Goal: Task Accomplishment & Management: Manage account settings

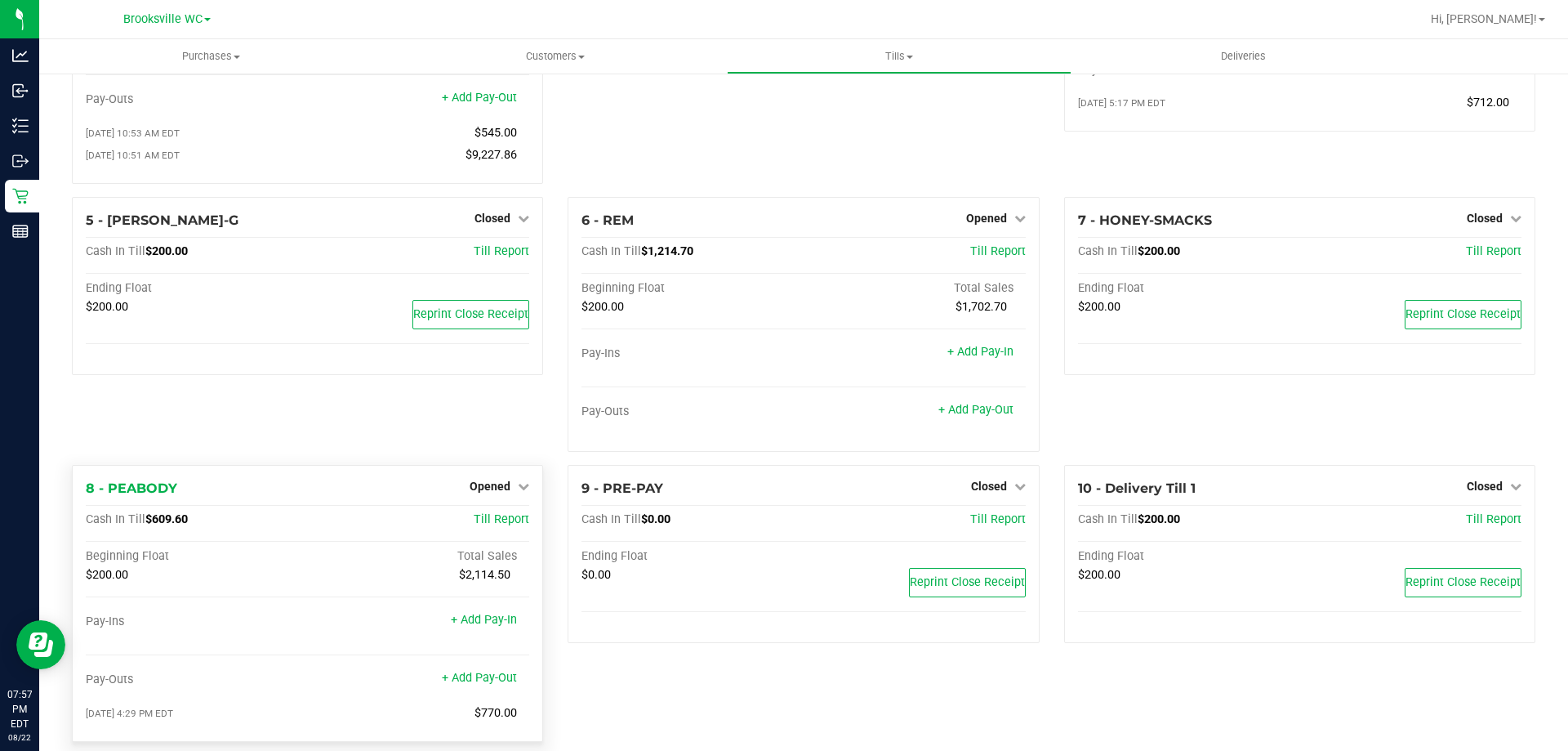
scroll to position [261, 0]
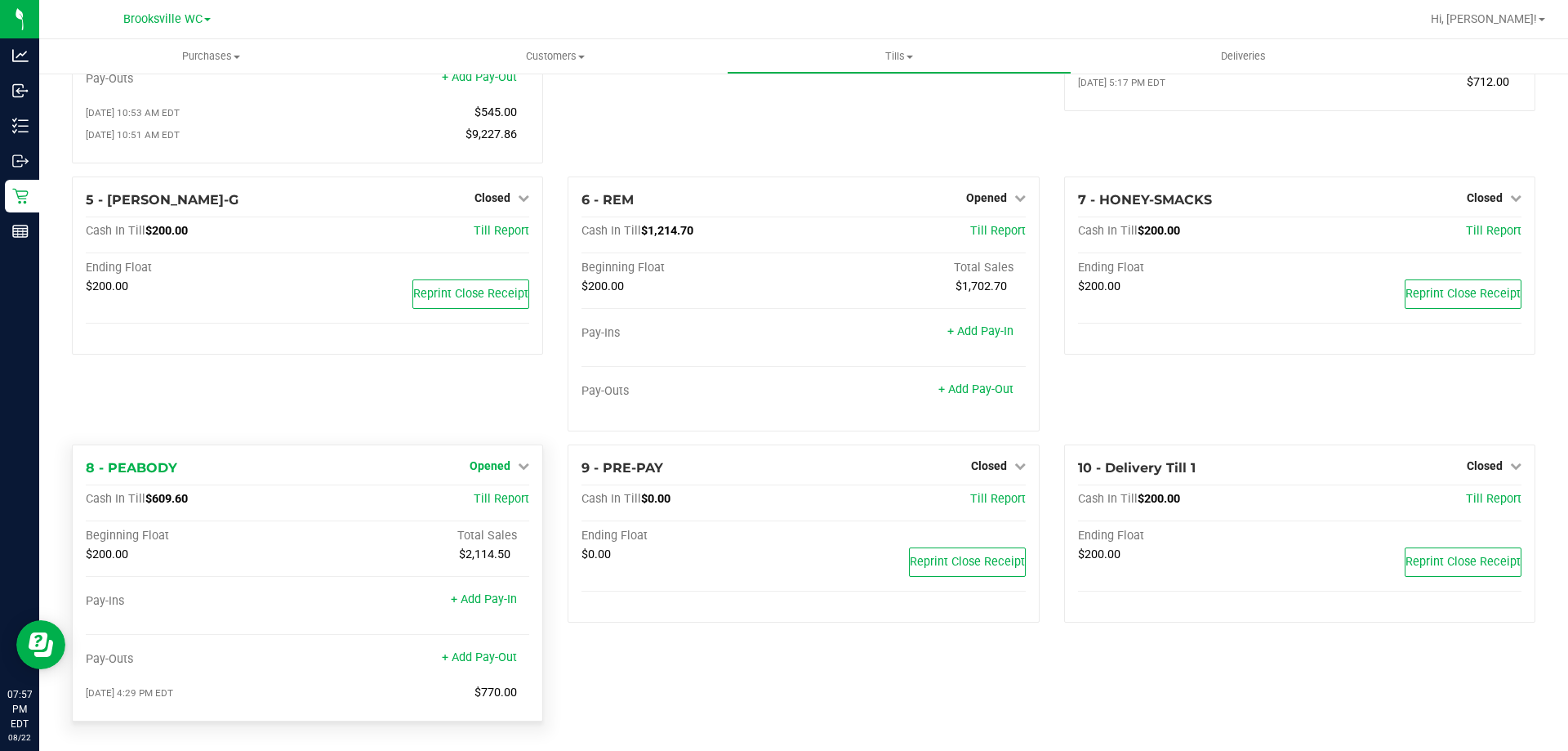
click at [501, 466] on span "Opened" at bounding box center [490, 466] width 40 height 13
click at [509, 497] on link "Close Till" at bounding box center [492, 499] width 44 height 13
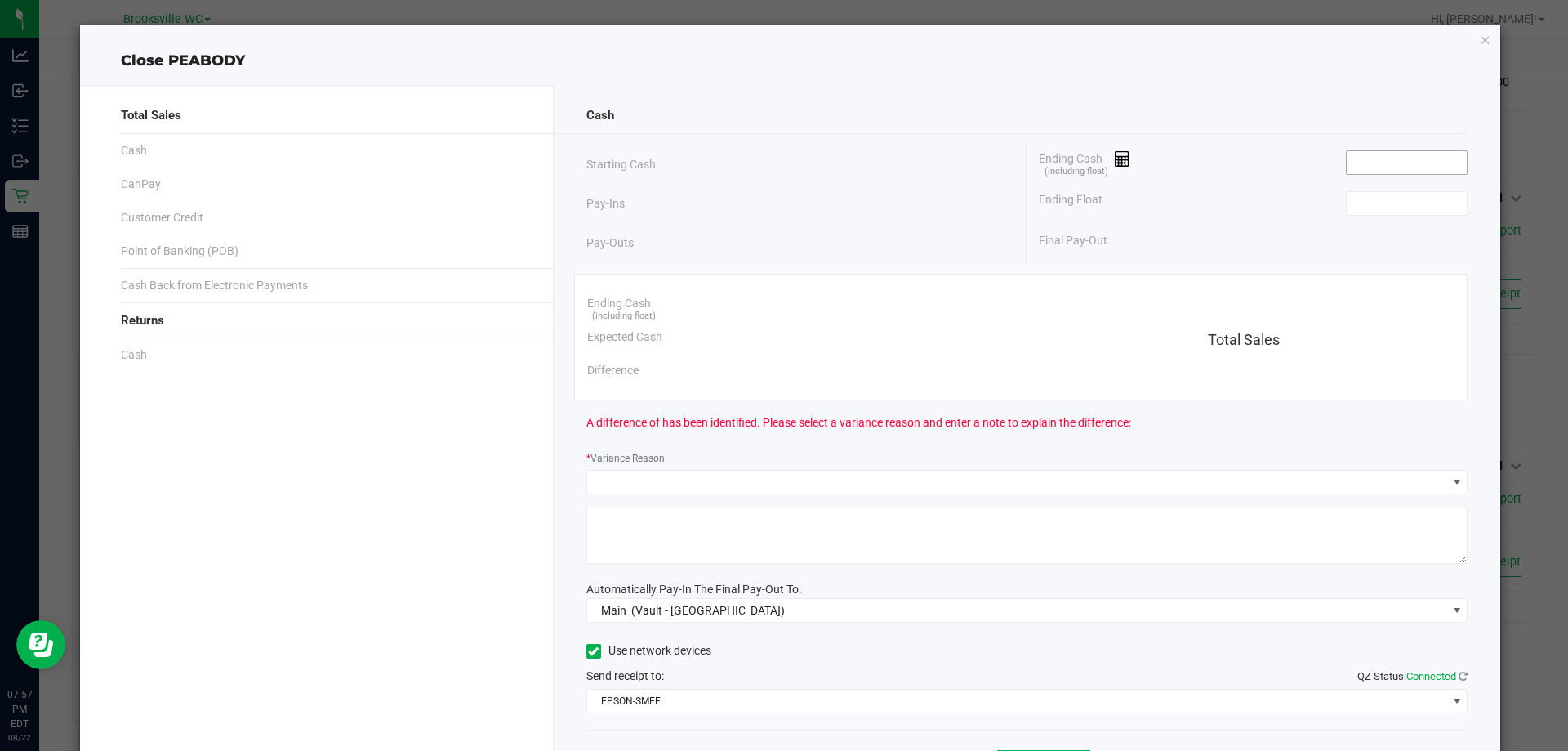
click at [1364, 155] on input at bounding box center [1406, 163] width 120 height 23
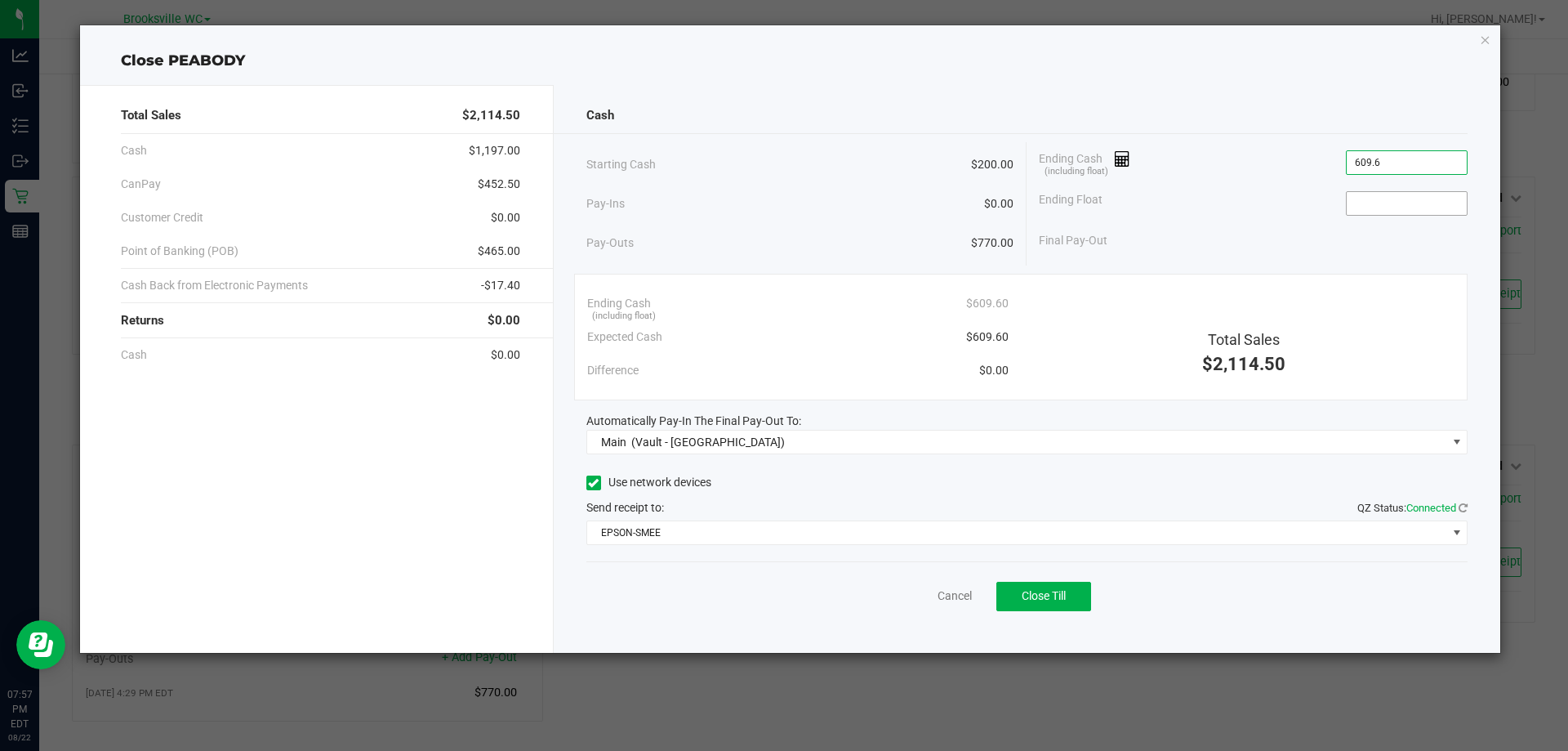
type input "$609.60"
type input "$200.00"
click at [1064, 591] on span "Close Till" at bounding box center [1044, 596] width 44 height 13
click at [910, 599] on link "Dismiss" at bounding box center [919, 596] width 39 height 17
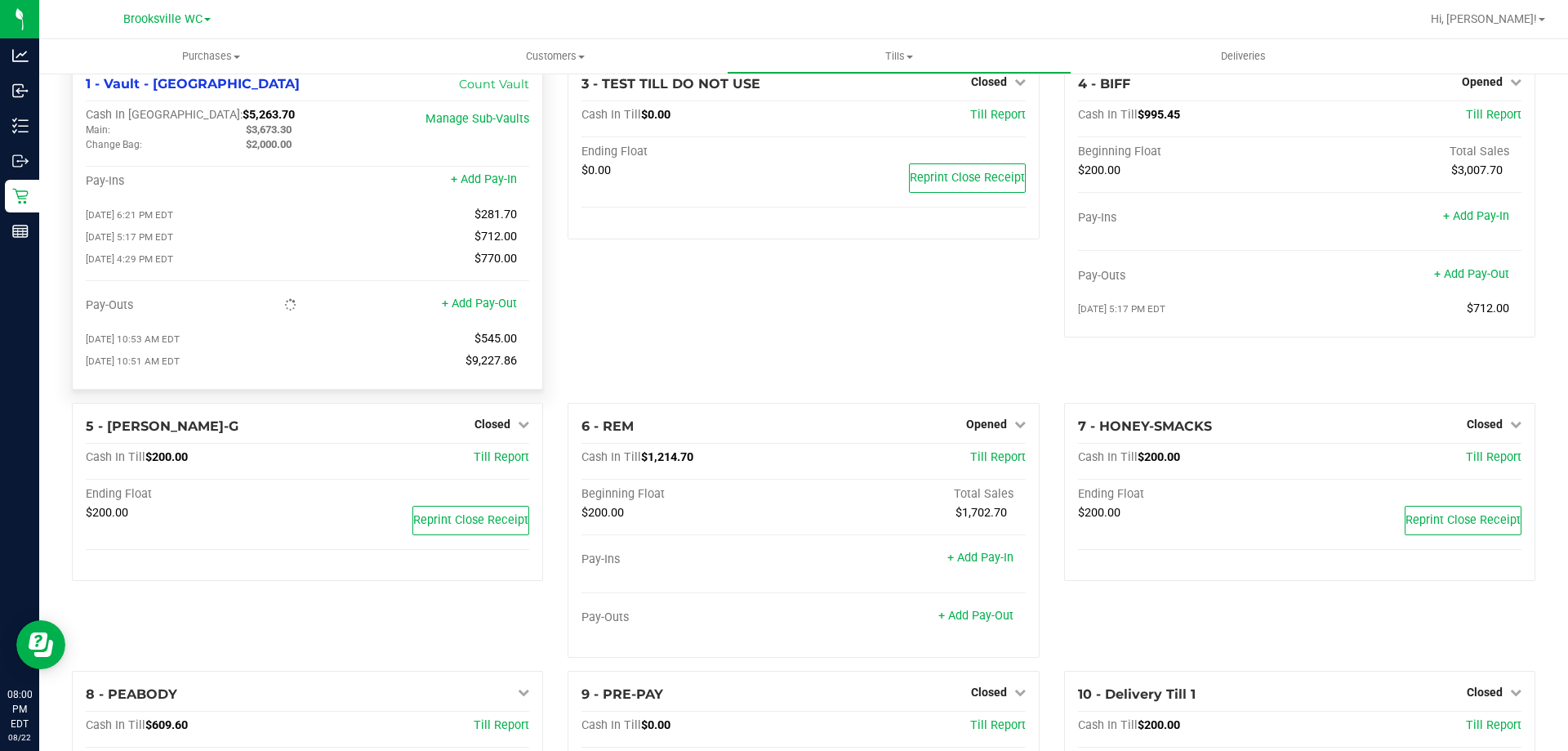
scroll to position [0, 0]
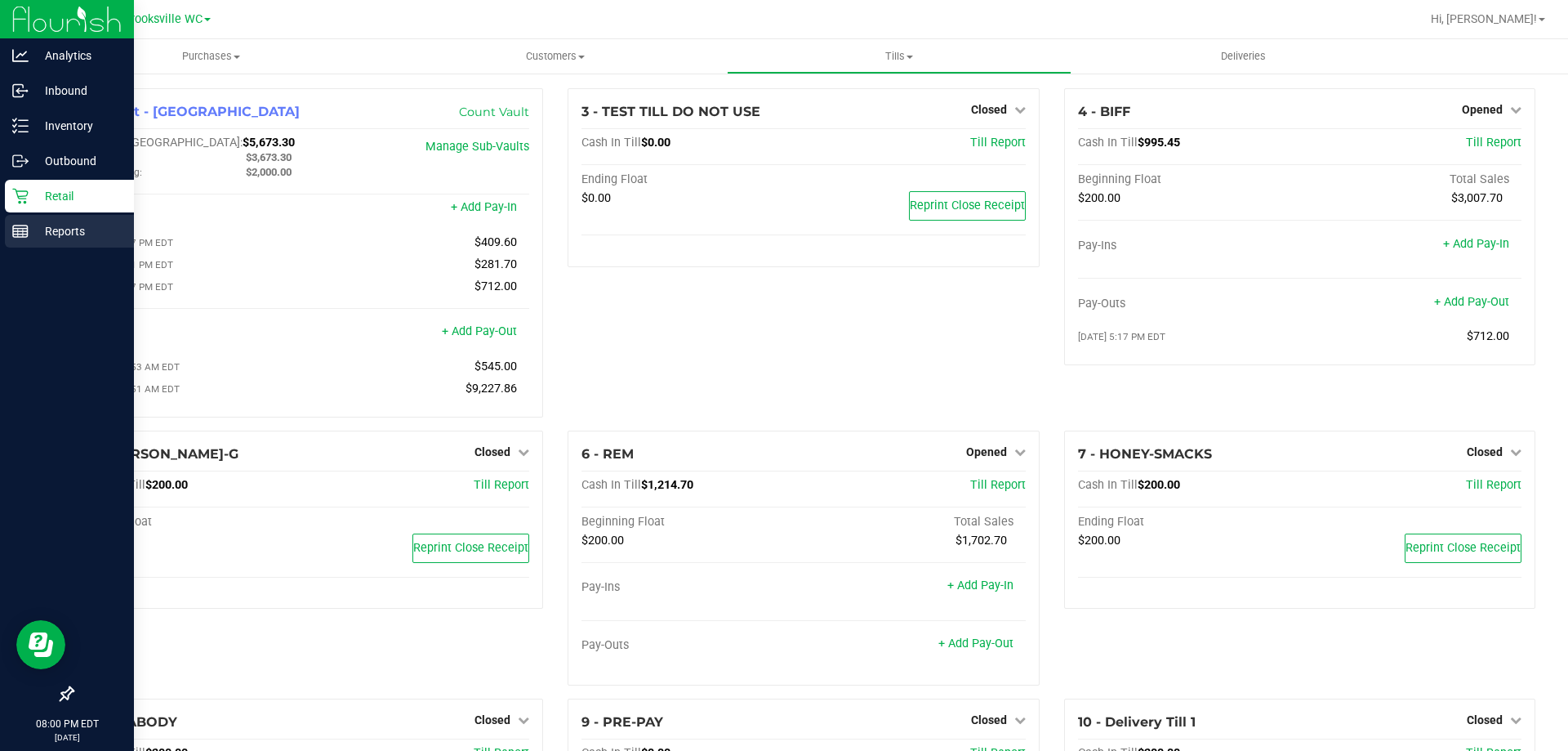
click at [13, 227] on icon at bounding box center [20, 231] width 16 height 16
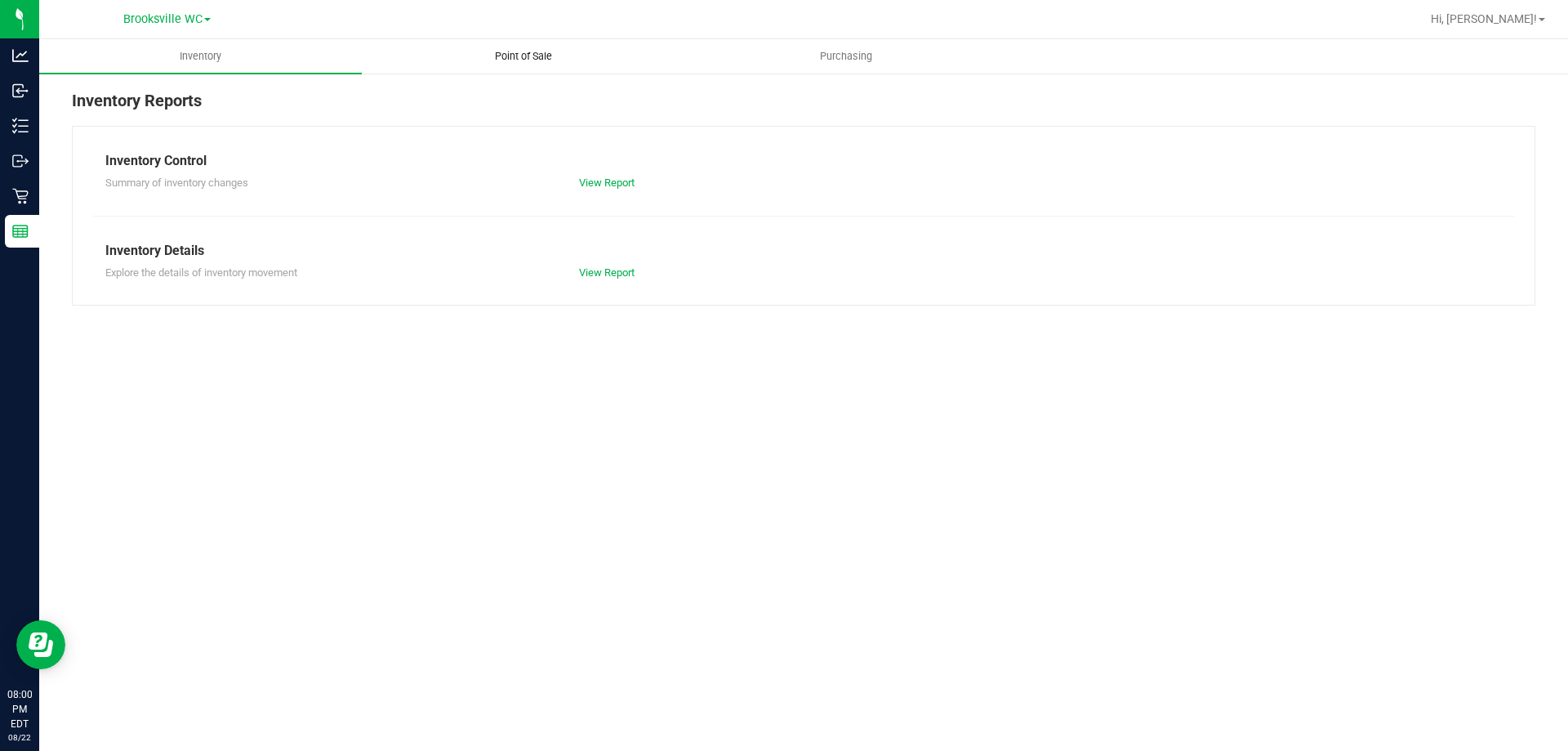
click at [541, 61] on span "Point of Sale" at bounding box center [523, 56] width 101 height 14
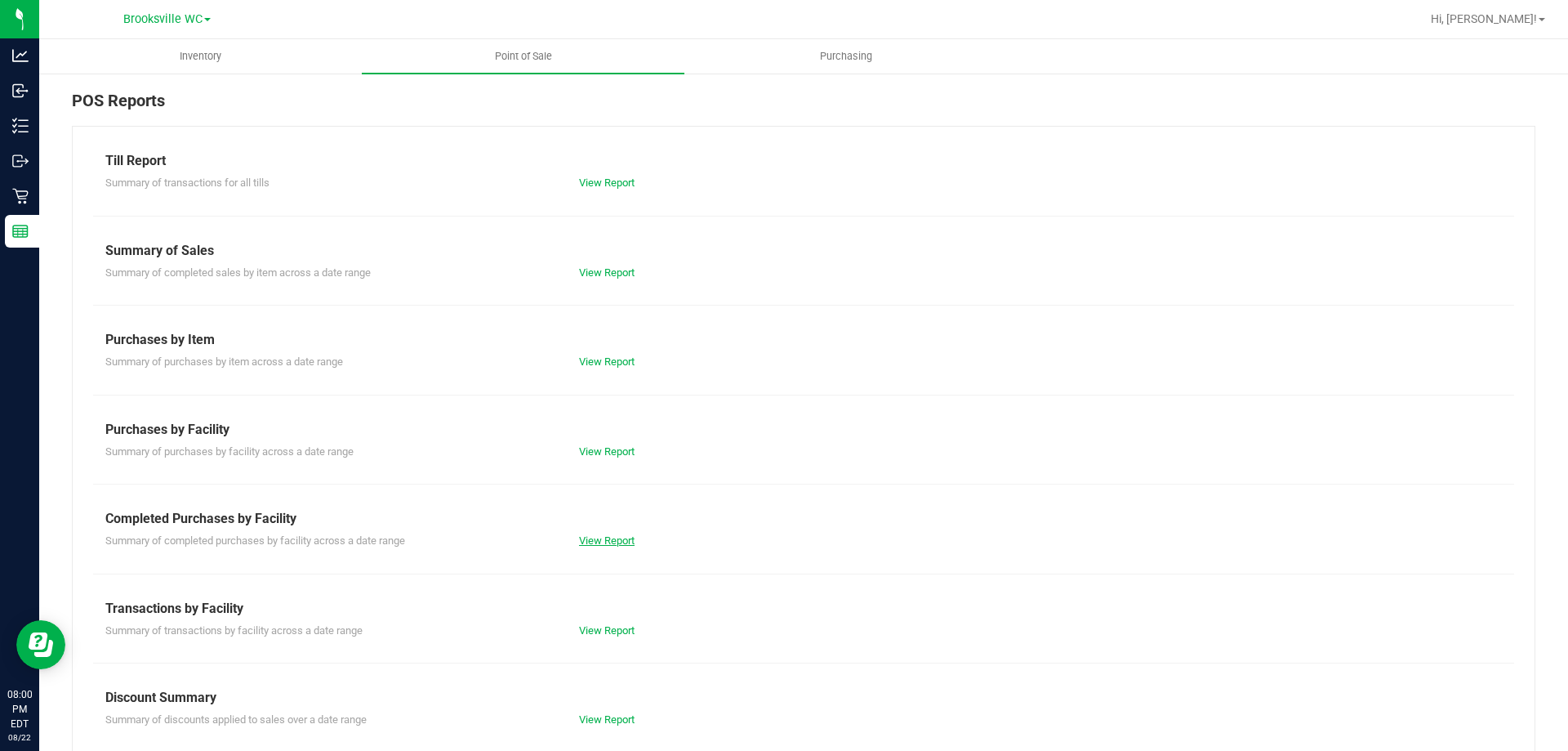
click at [601, 539] on link "View Report" at bounding box center [607, 540] width 56 height 13
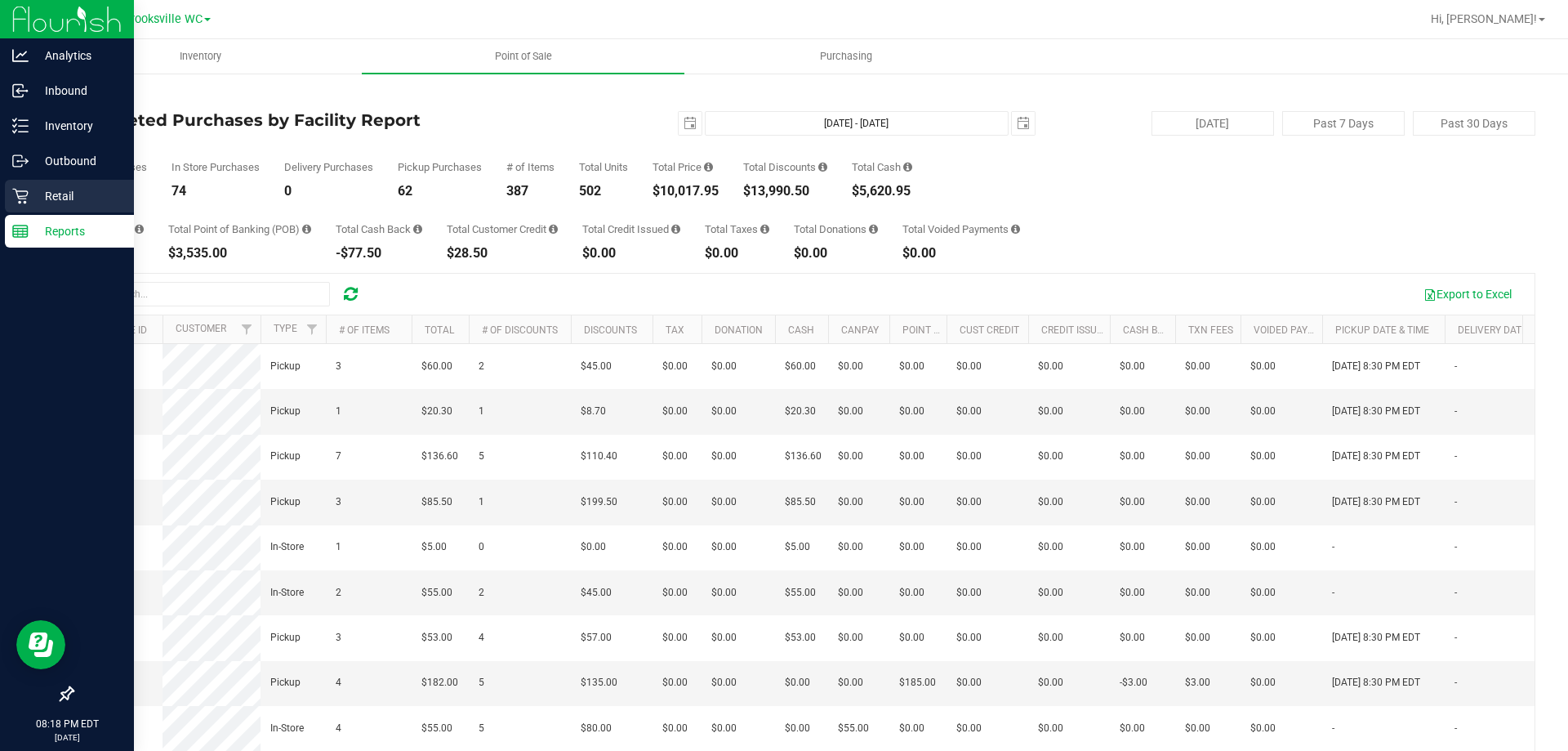
click at [44, 201] on p "Retail" at bounding box center [78, 196] width 98 height 19
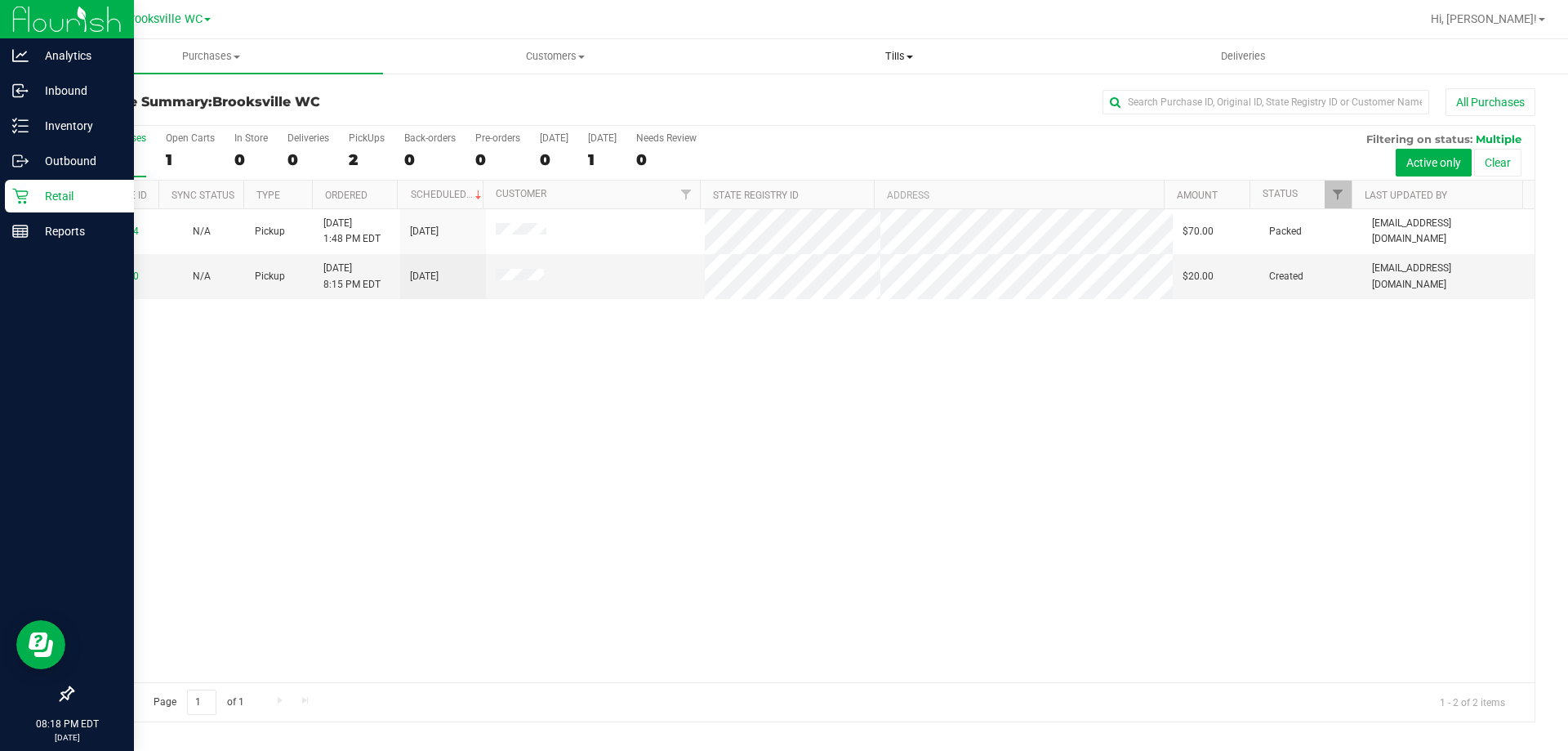
click at [893, 56] on span "Tills" at bounding box center [899, 56] width 342 height 14
click at [861, 98] on li "Manage tills" at bounding box center [899, 99] width 344 height 19
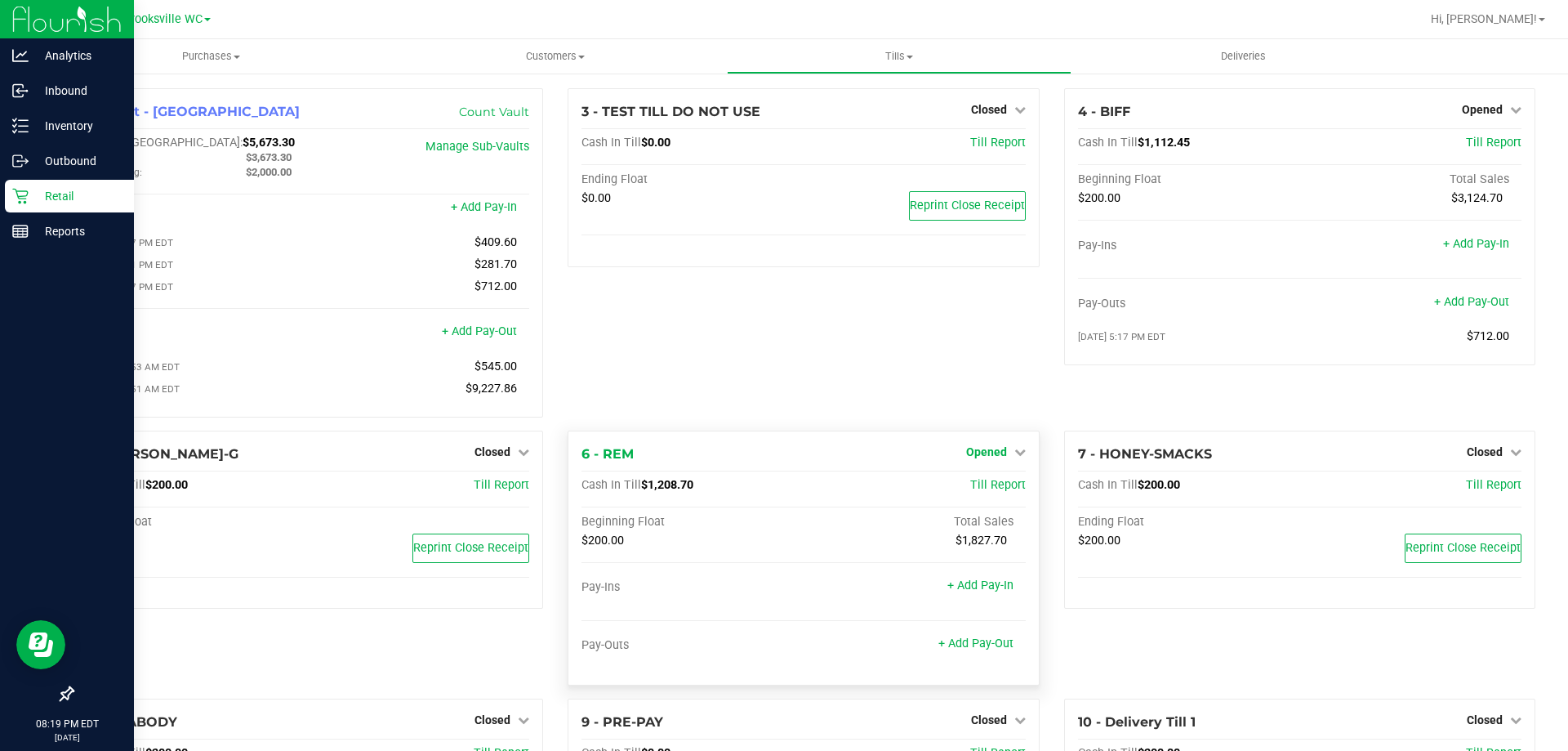
click at [994, 458] on span "Opened" at bounding box center [986, 452] width 40 height 13
click at [989, 491] on link "Close Till" at bounding box center [988, 486] width 44 height 13
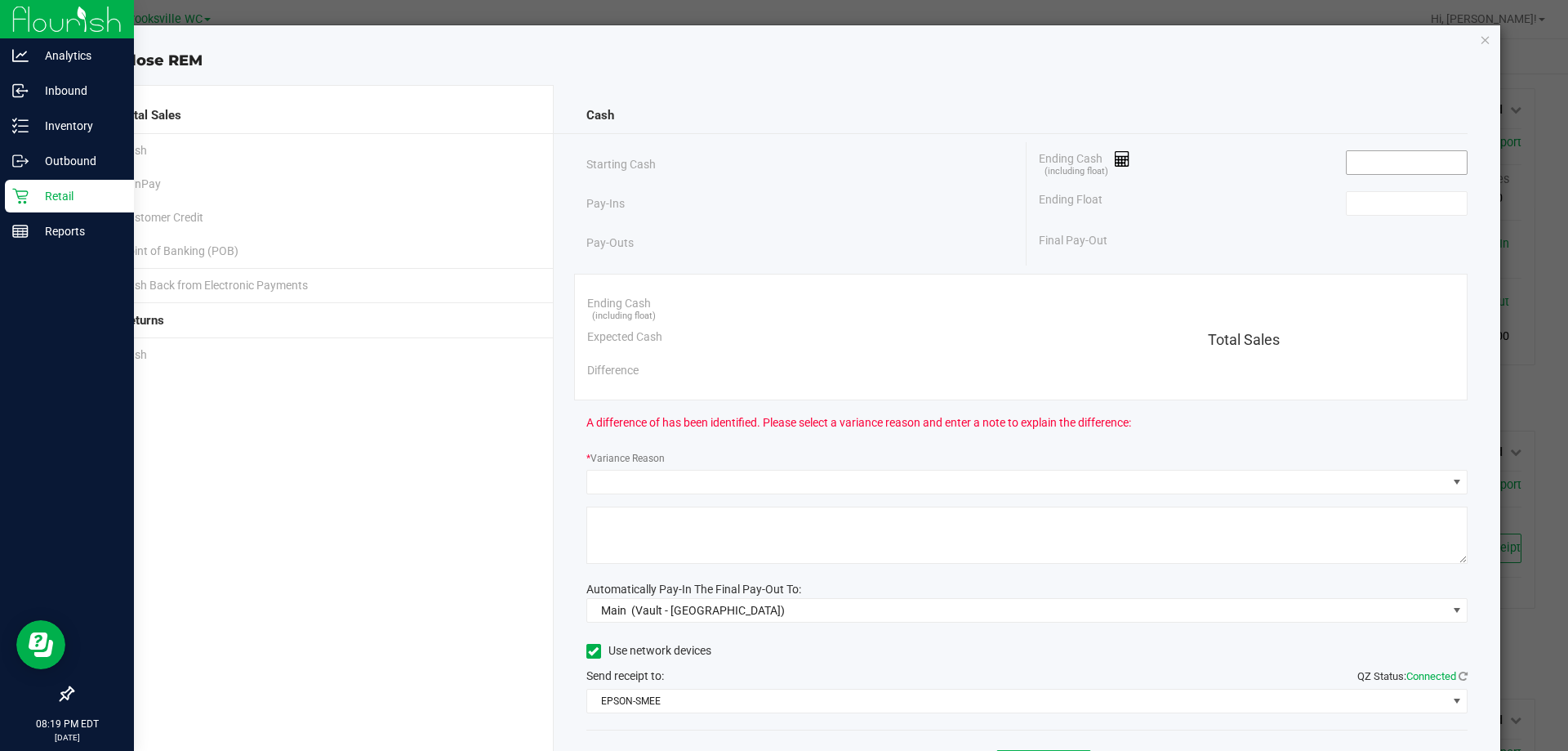
click at [1416, 152] on input at bounding box center [1406, 163] width 120 height 23
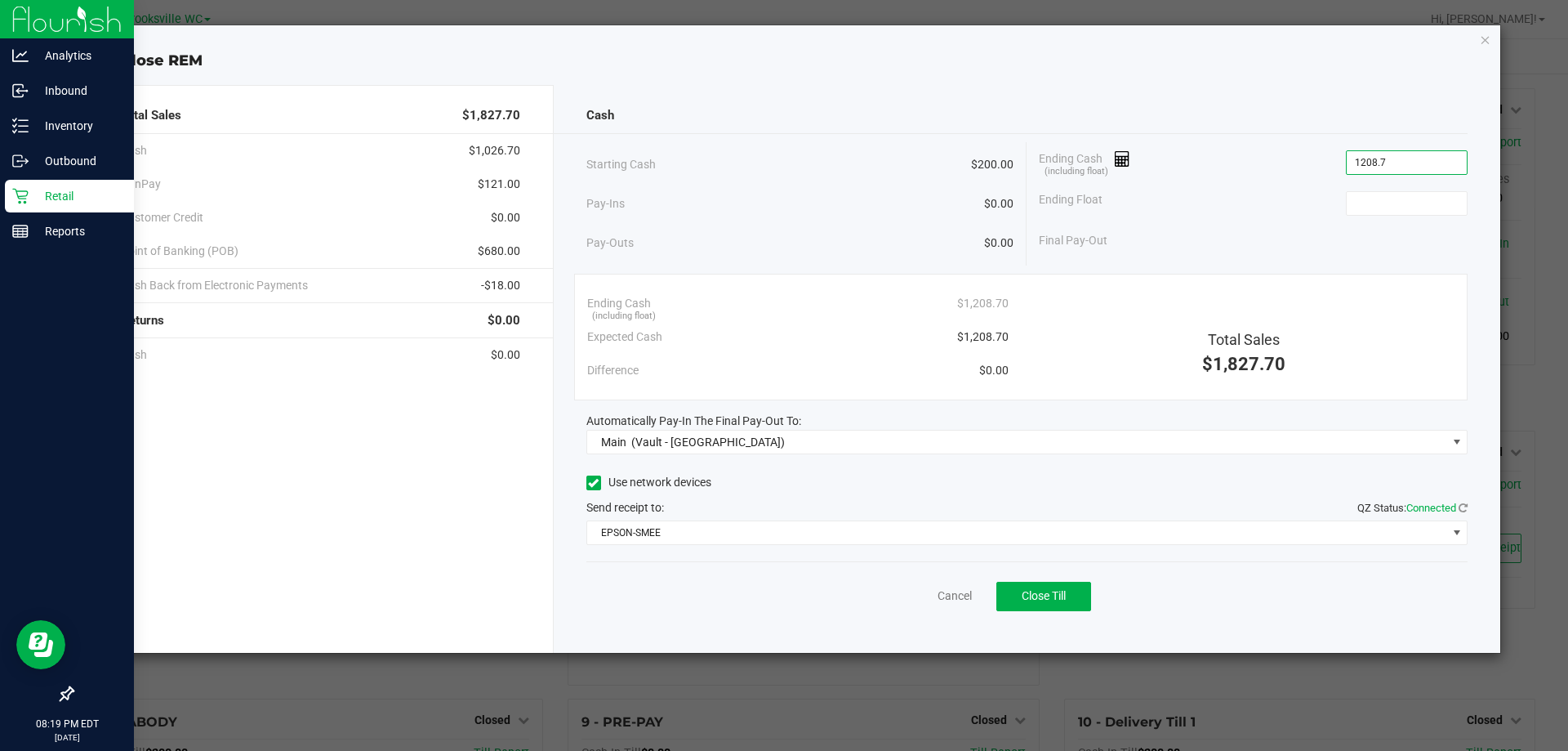
type input "$1,208.70"
type input "$200.00"
click at [1060, 595] on span "Close Till" at bounding box center [1044, 596] width 44 height 13
click at [921, 594] on link "Dismiss" at bounding box center [919, 596] width 39 height 17
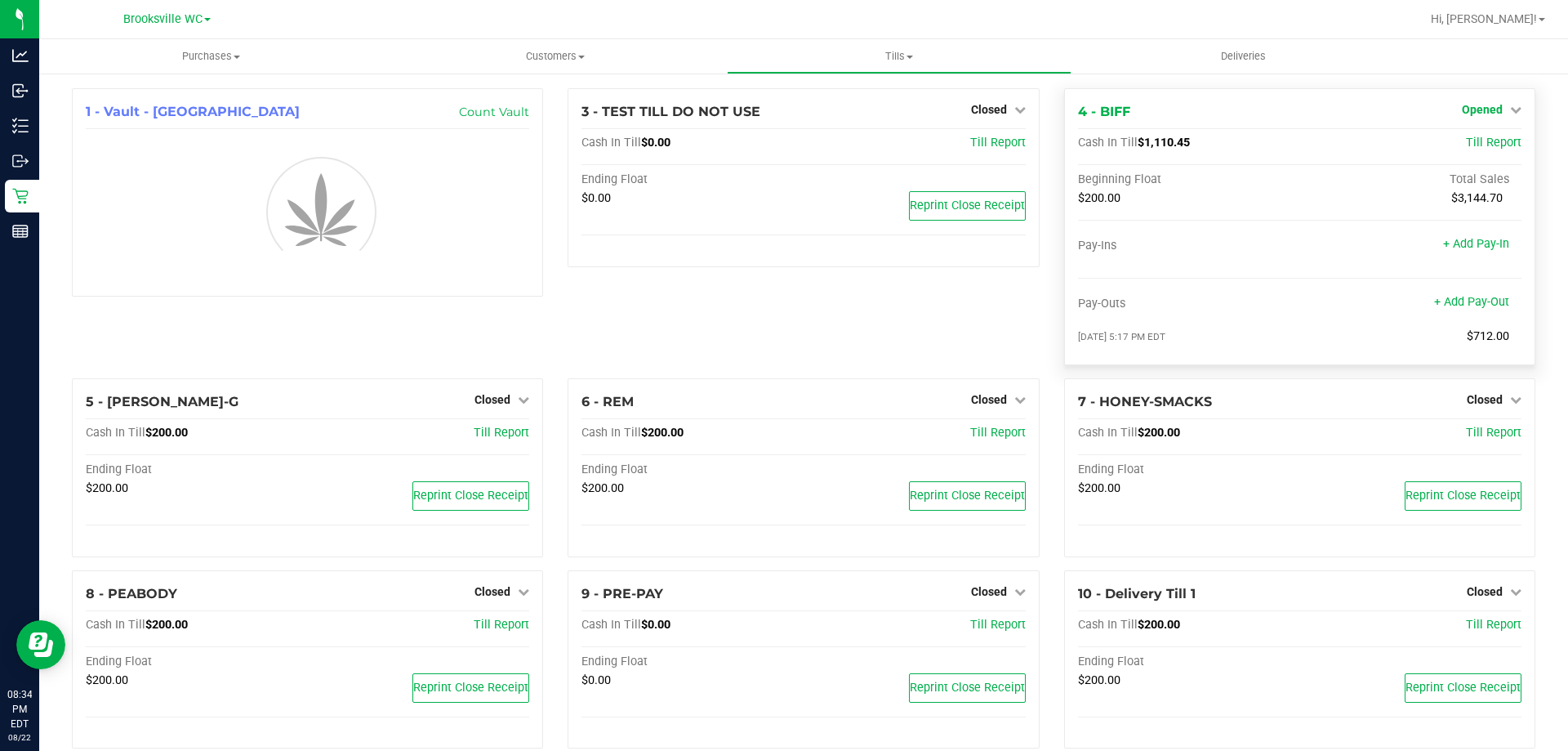
click at [1481, 112] on span "Opened" at bounding box center [1482, 110] width 40 height 13
click at [1472, 144] on link "Close Till" at bounding box center [1484, 144] width 44 height 13
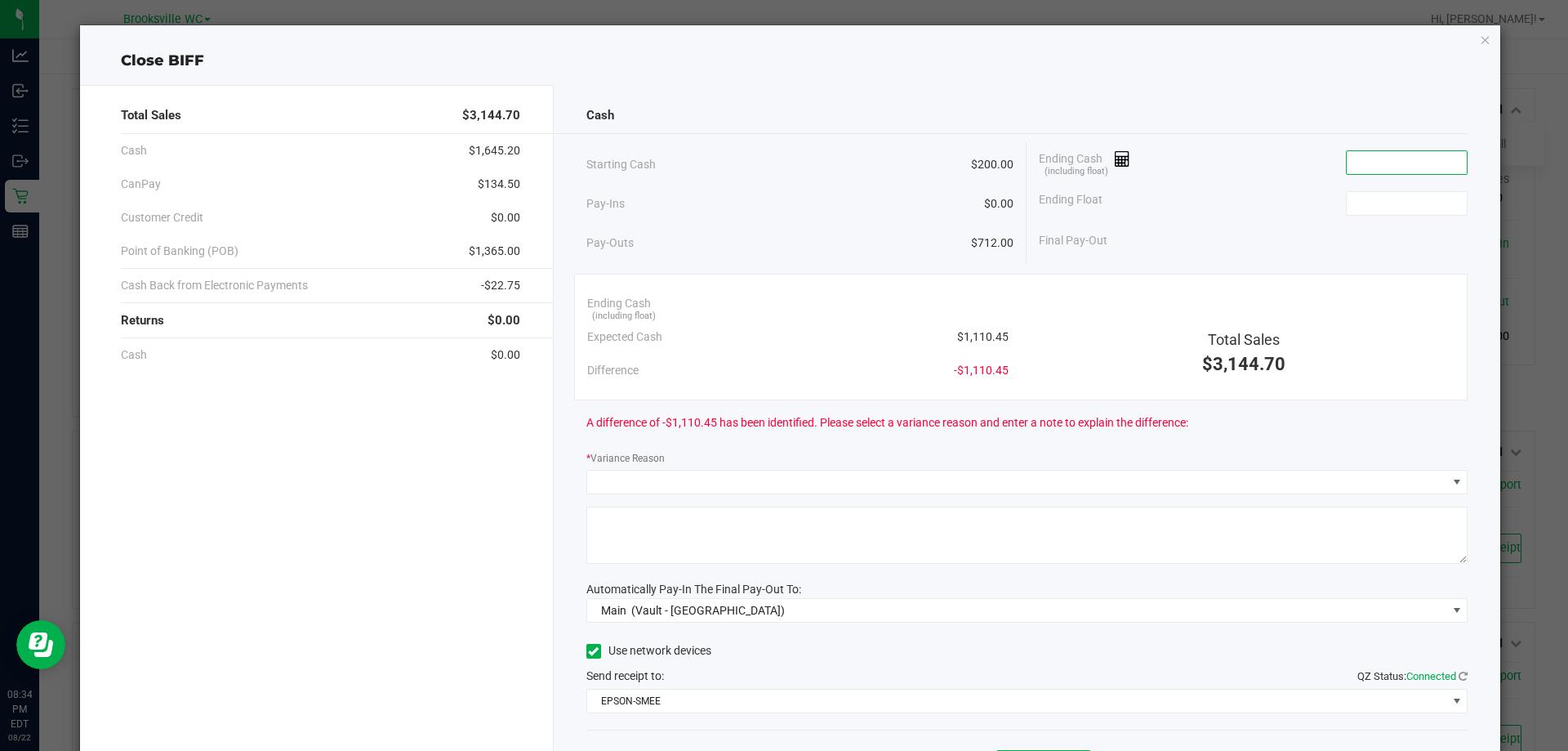
click at [1396, 156] on input at bounding box center [1406, 163] width 120 height 23
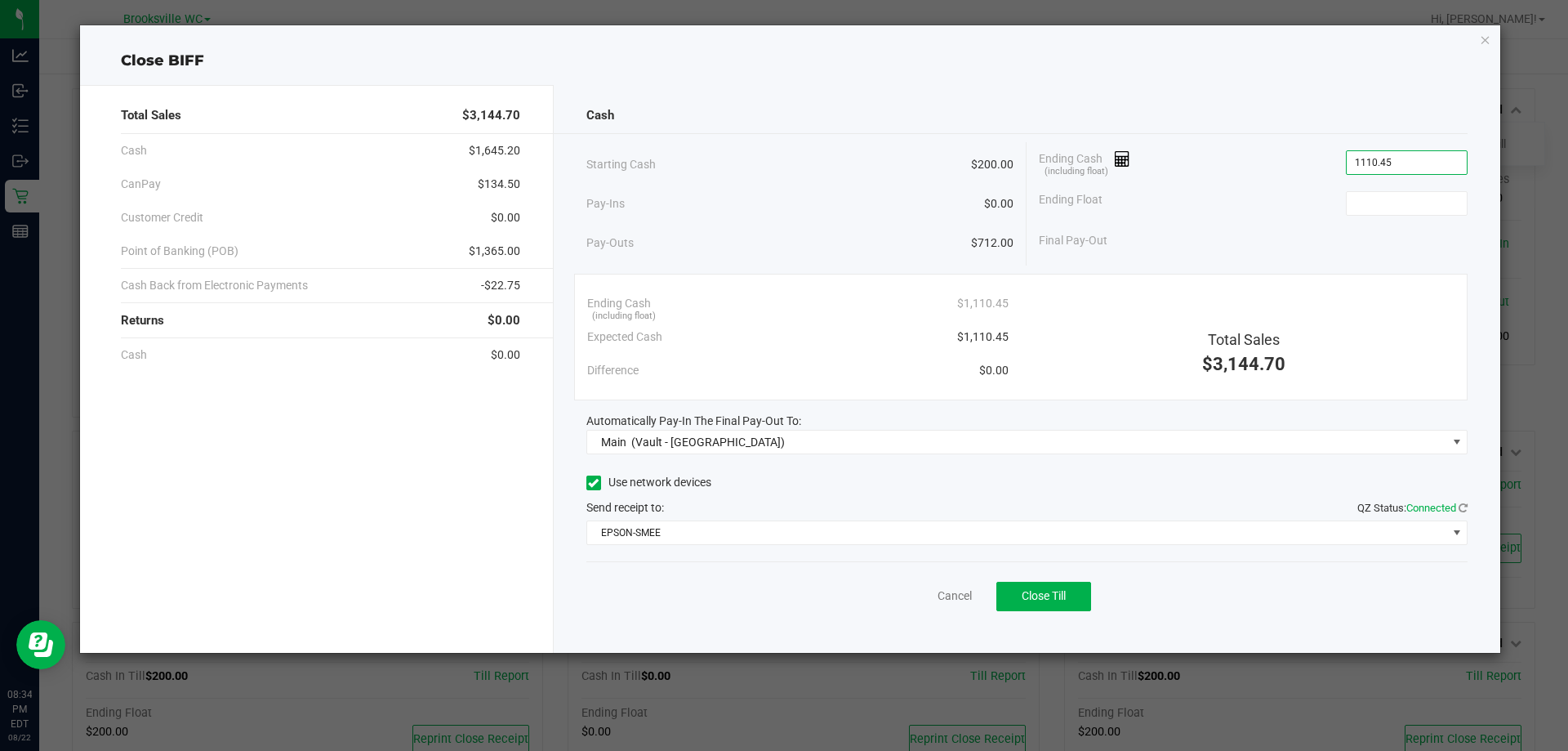
type input "$1,110.45"
type input "$200.00"
click at [1024, 594] on span "Close Till" at bounding box center [1044, 596] width 44 height 13
click at [923, 610] on div "Dismiss Reprint Closing Receipt" at bounding box center [1028, 592] width 883 height 63
click at [930, 601] on link "Dismiss" at bounding box center [919, 596] width 39 height 17
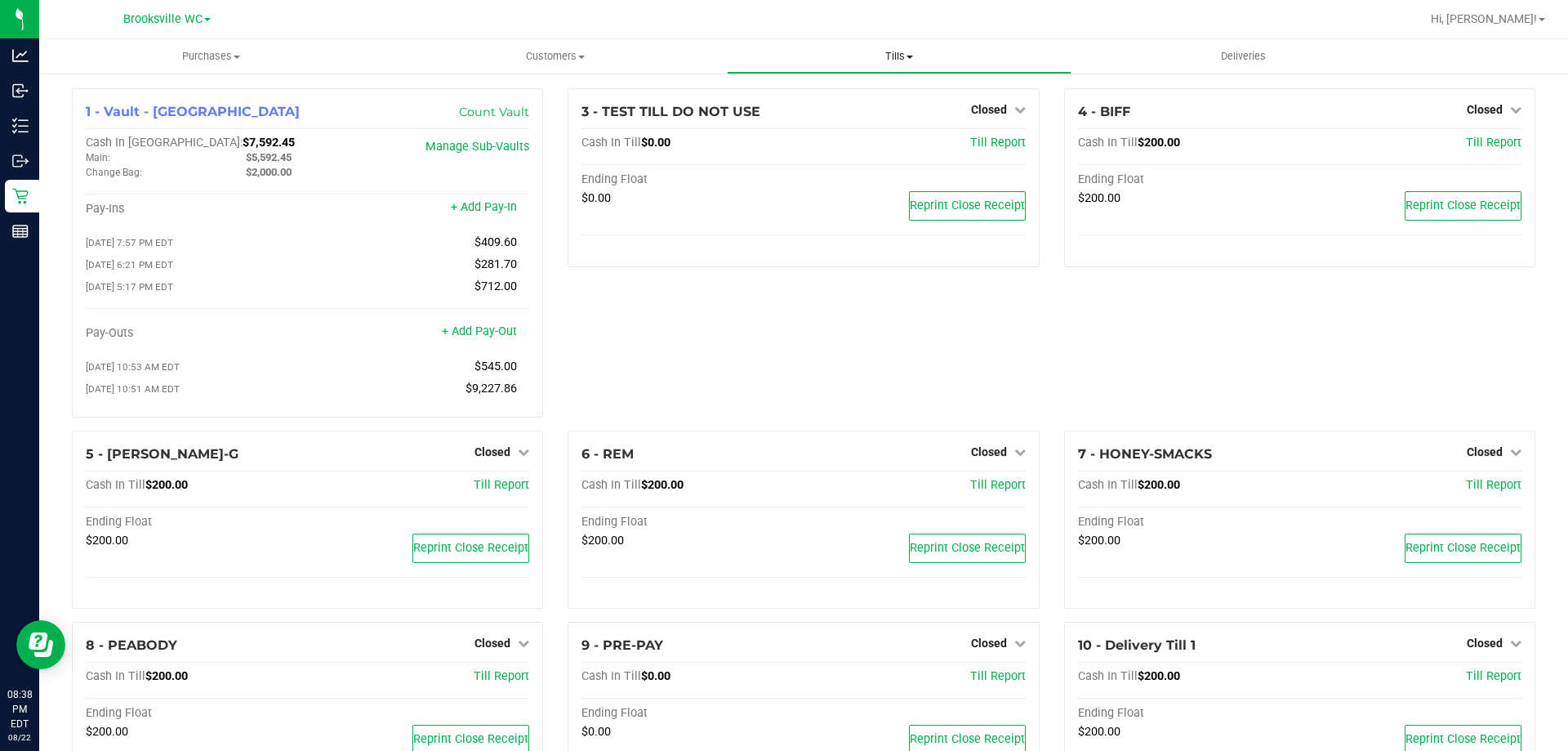
click at [900, 53] on span "Tills" at bounding box center [899, 56] width 342 height 14
click at [809, 123] on span "Reconcile e-payments" at bounding box center [808, 118] width 162 height 13
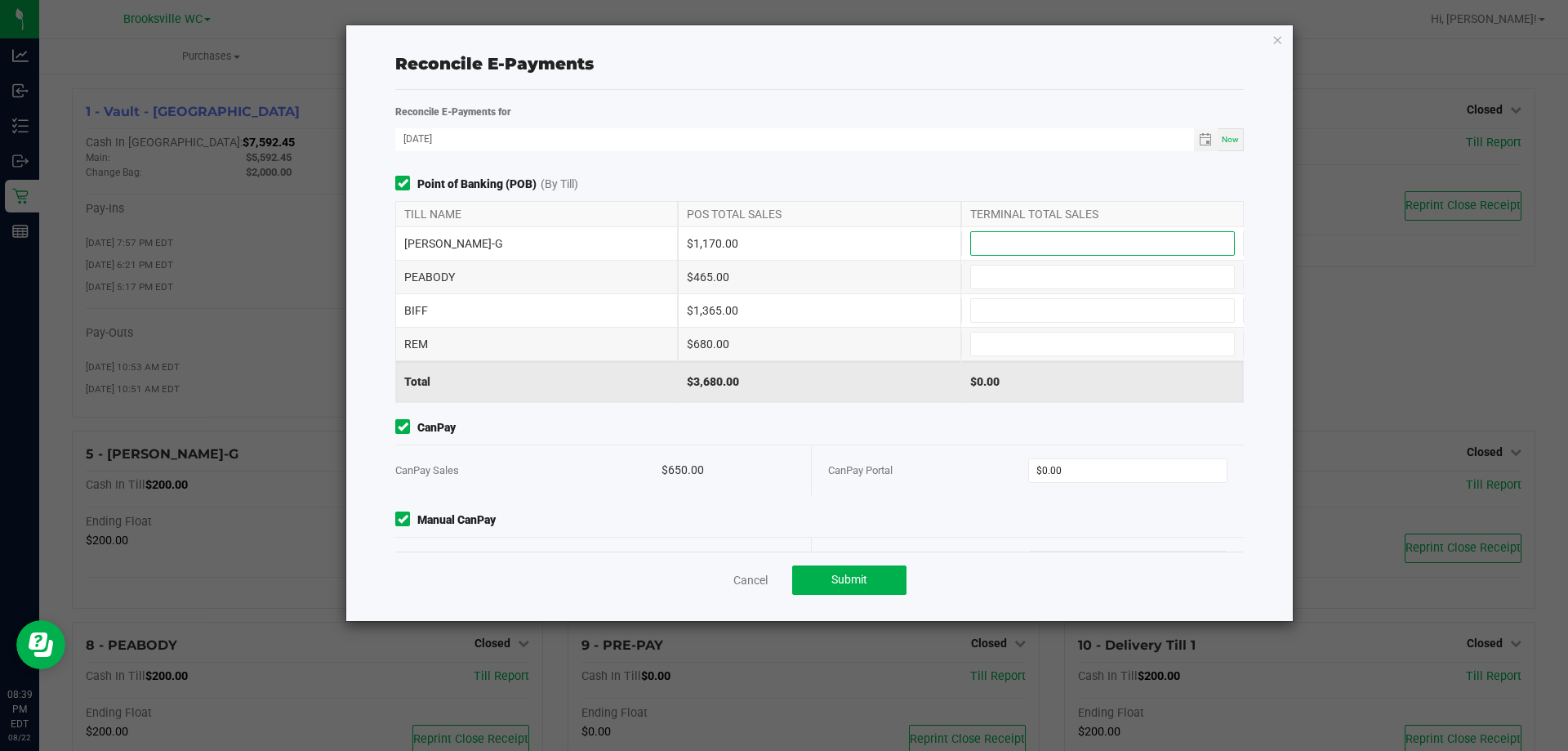
click at [1083, 238] on input at bounding box center [1103, 243] width 263 height 23
type input "$1,170.00"
type input "$465.00"
type input "3"
type input "$1,365.00"
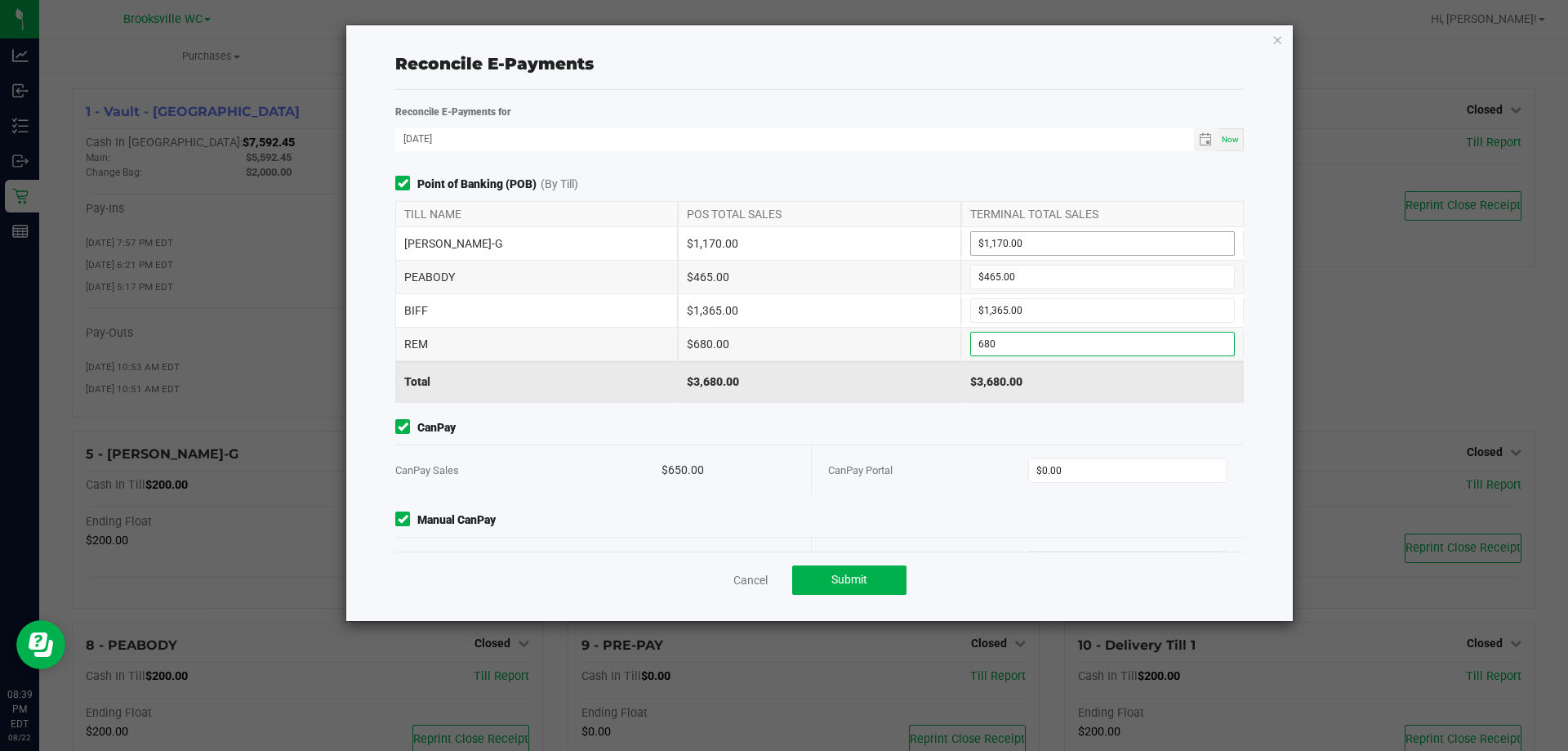
type input "$680.00"
type input "$650.00"
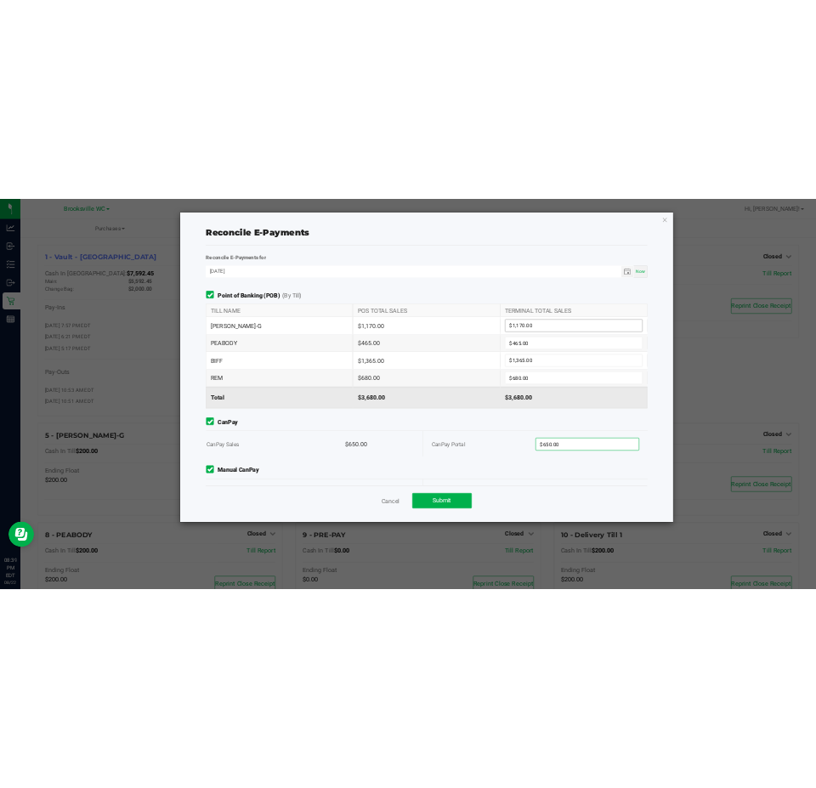
scroll to position [23, 0]
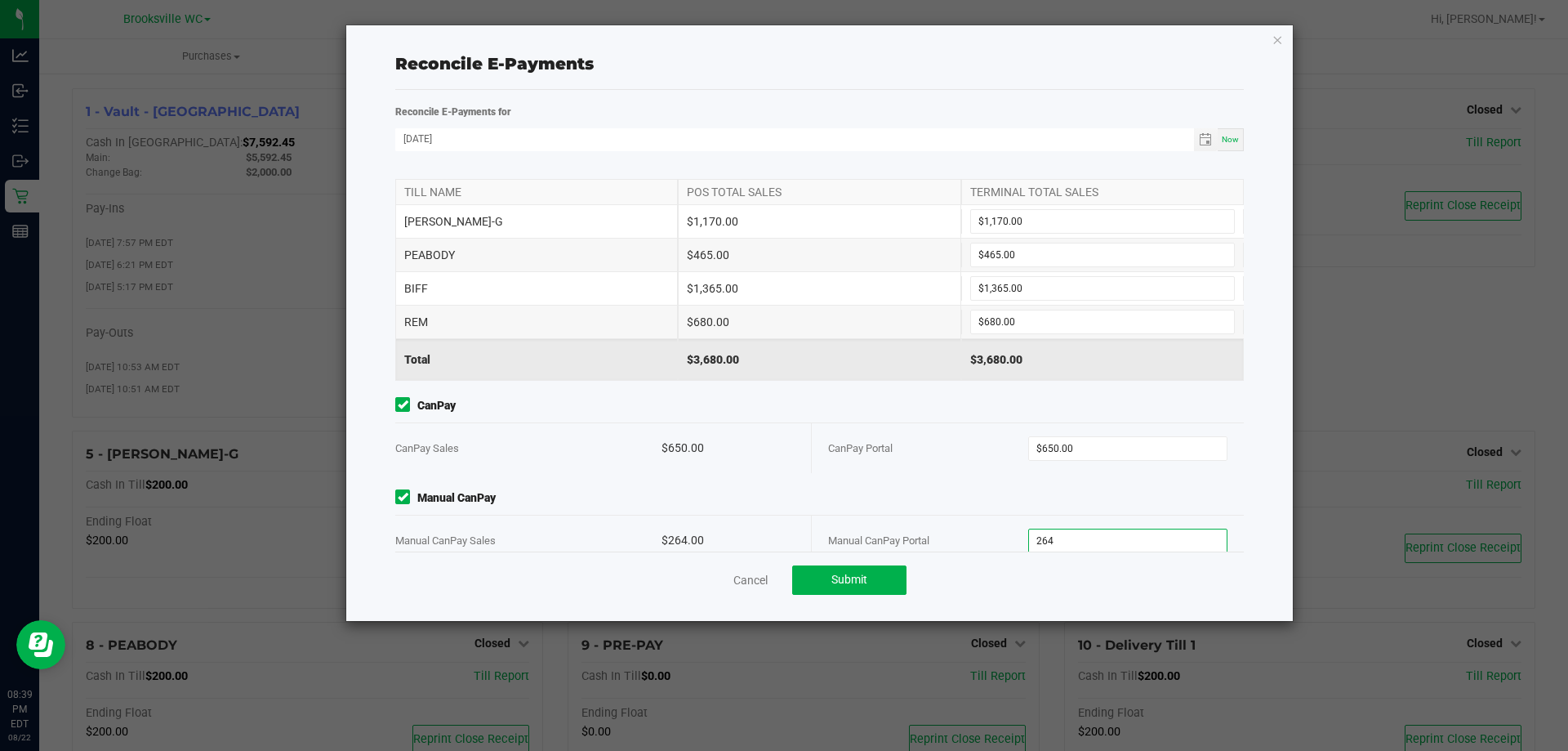
type input "$264.00"
click at [1074, 585] on div "Cancel Submit" at bounding box center [819, 580] width 849 height 57
click at [826, 585] on button "Submit" at bounding box center [849, 580] width 114 height 30
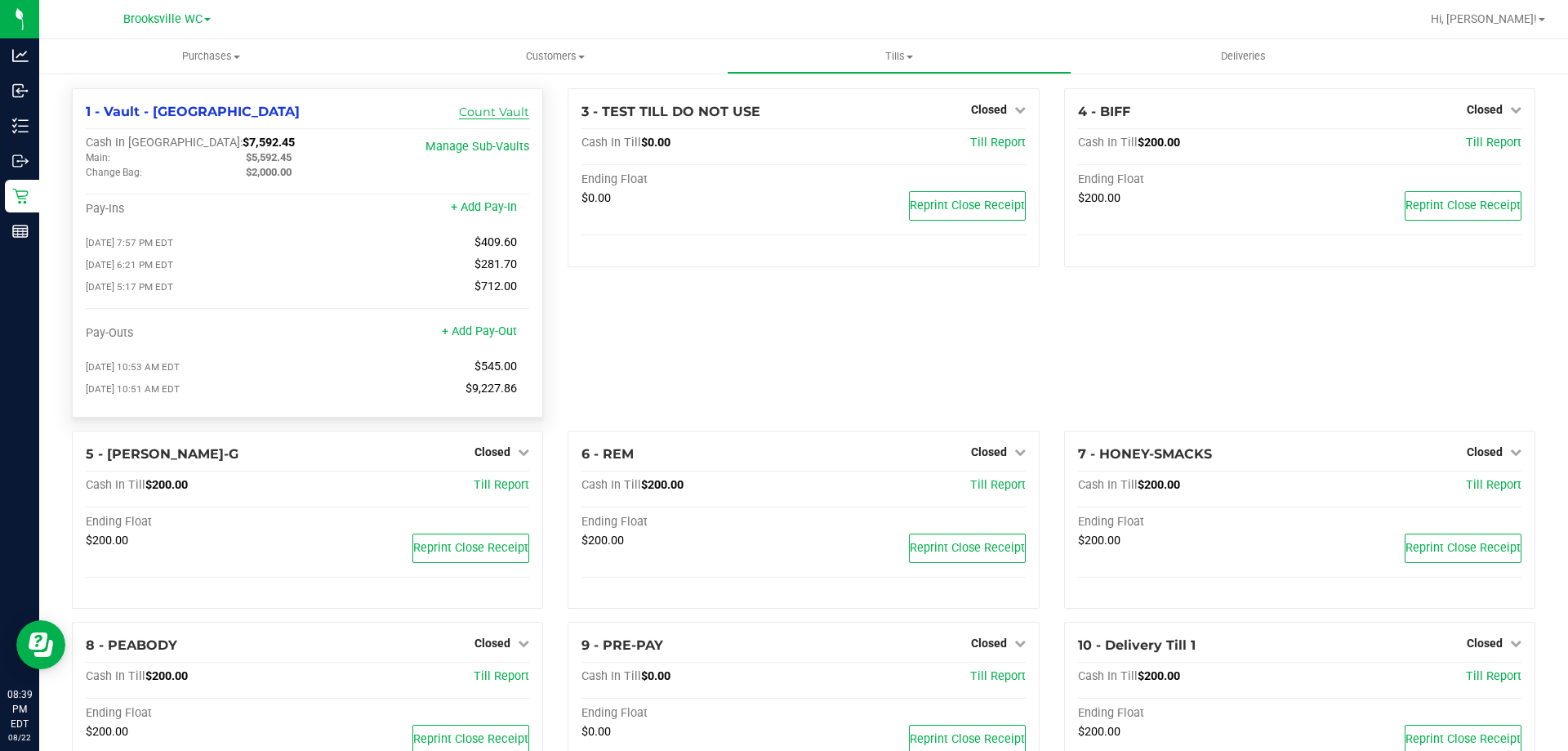
click at [503, 111] on link "Count Vault" at bounding box center [494, 112] width 70 height 14
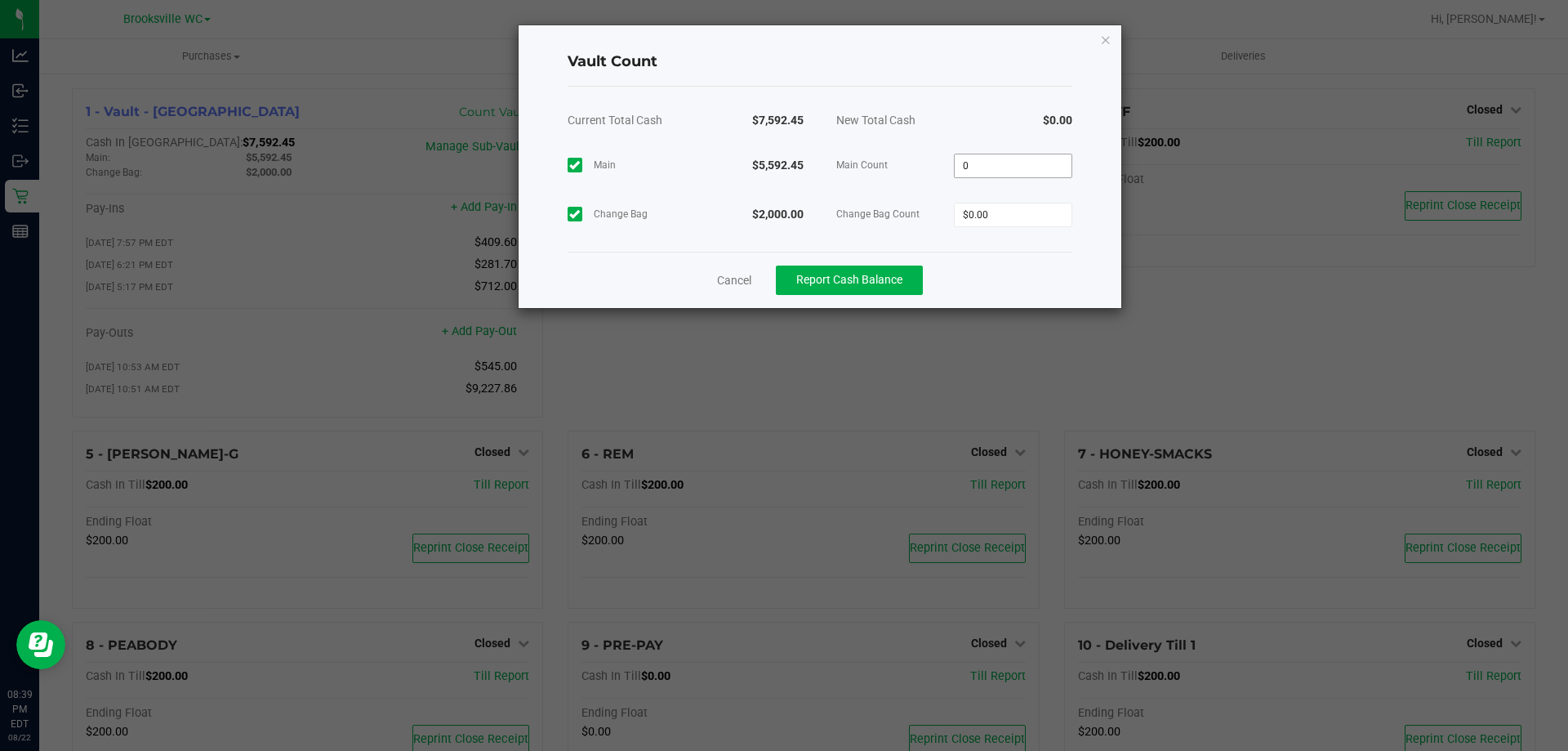
click at [1009, 165] on input "0" at bounding box center [1013, 166] width 117 height 23
type input "$5,592.45"
type input "$2,000.00"
click at [1013, 275] on div "Cancel Report Cash Balance" at bounding box center [820, 280] width 505 height 57
click at [834, 273] on span "Report Cash Balance" at bounding box center [849, 280] width 106 height 13
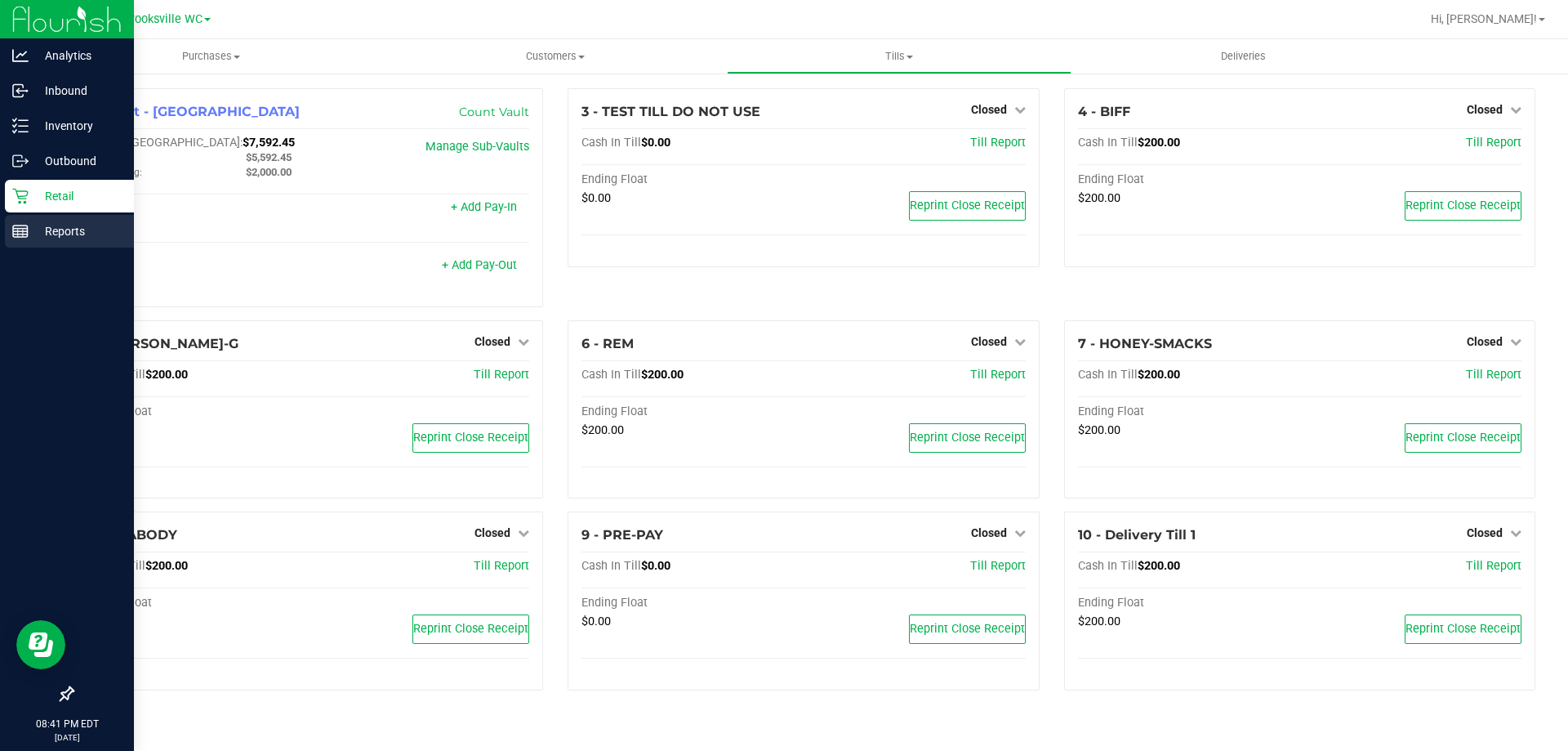
click at [37, 224] on p "Reports" at bounding box center [78, 231] width 98 height 19
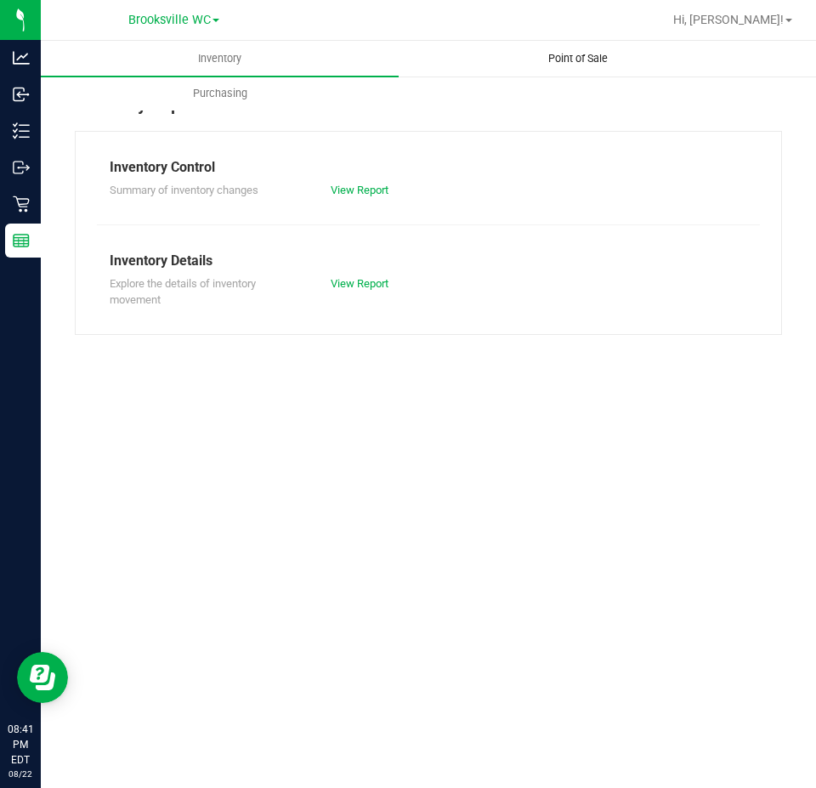
click at [558, 62] on span "Point of Sale" at bounding box center [577, 58] width 105 height 15
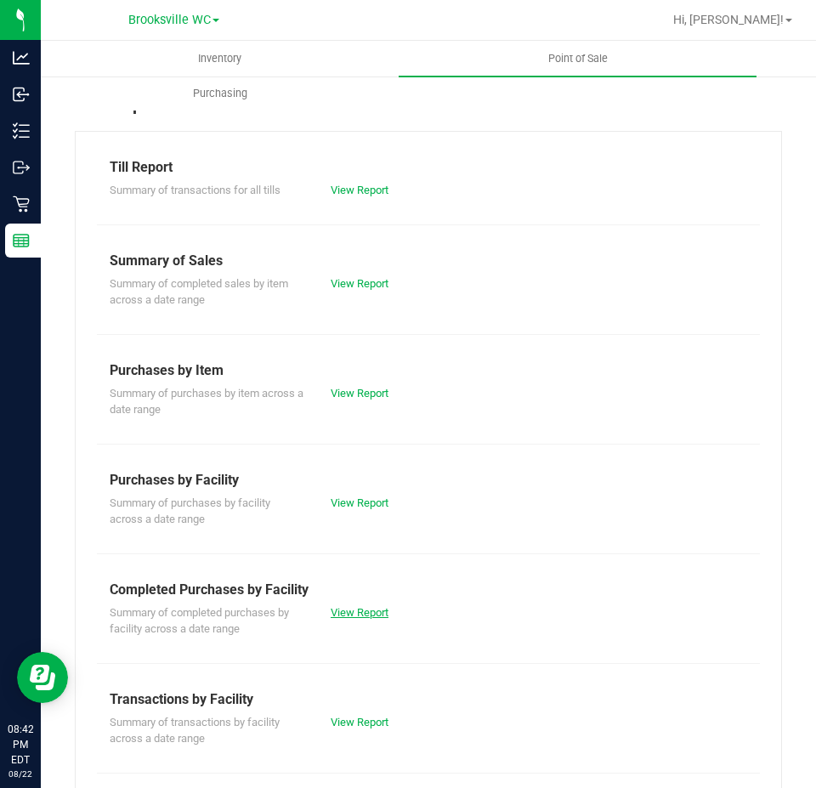
click at [370, 618] on link "View Report" at bounding box center [360, 612] width 58 height 13
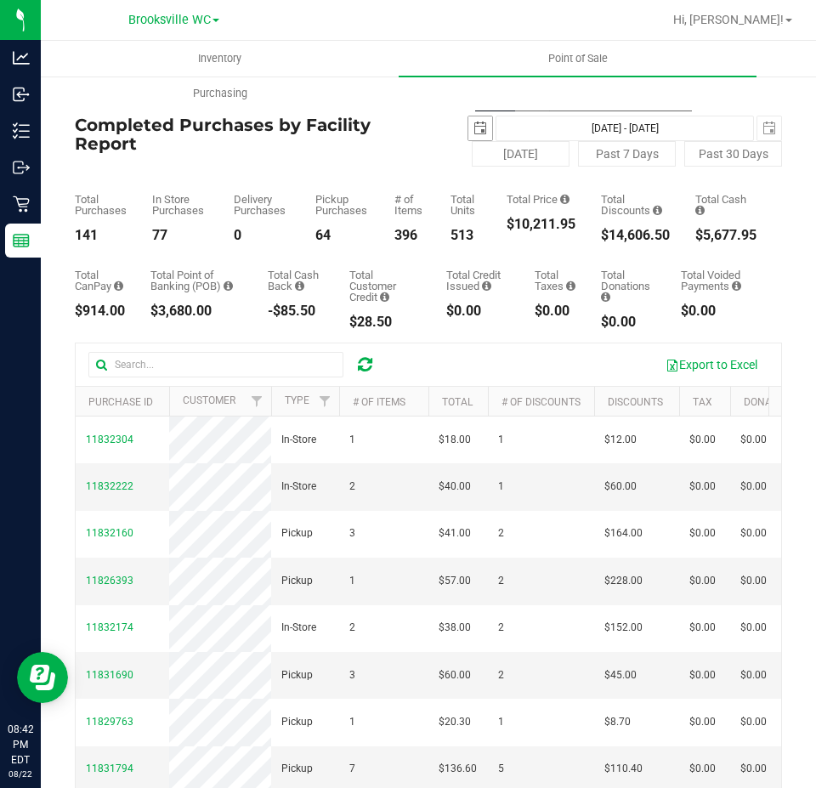
click at [468, 127] on span "select" at bounding box center [480, 128] width 24 height 24
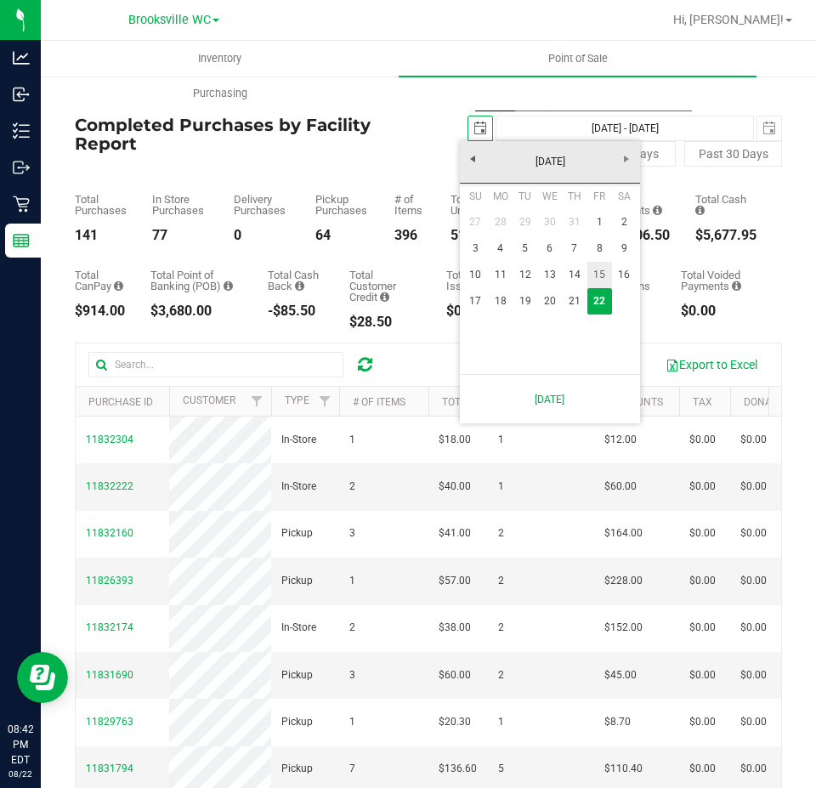
click at [596, 273] on link "15" at bounding box center [599, 275] width 25 height 26
type input "2025-08-15"
type input "Aug 15, 2025 - Aug 22, 2025"
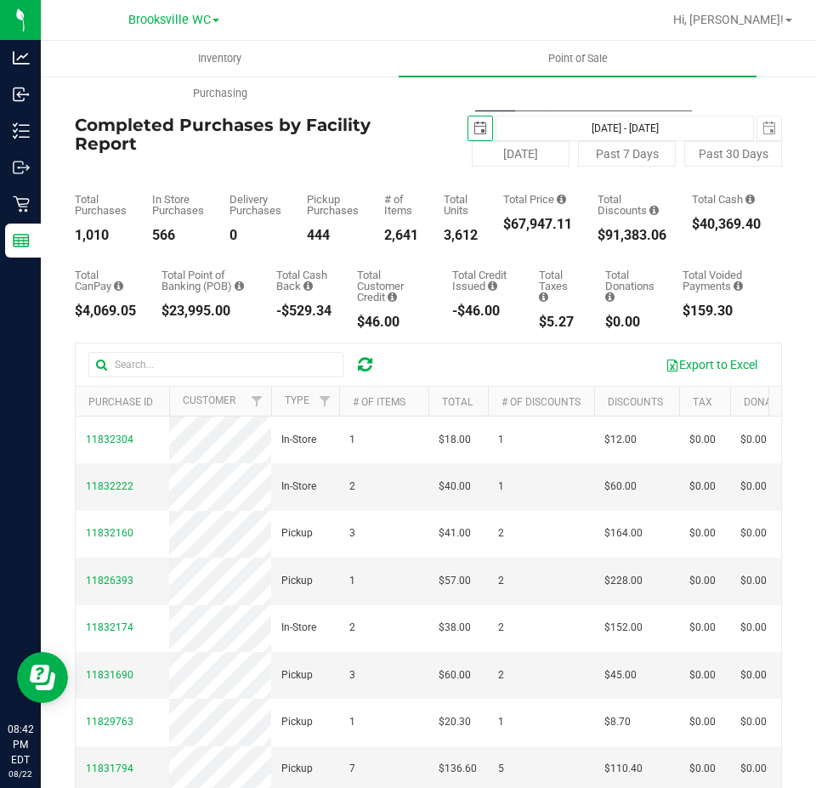
click at [473, 132] on span "select" at bounding box center [480, 129] width 14 height 14
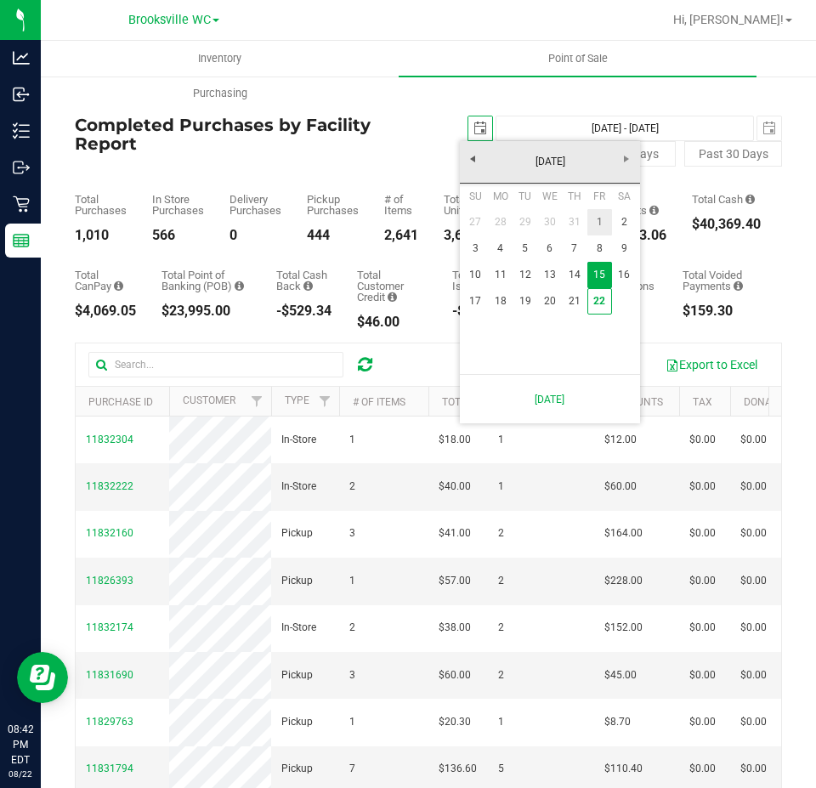
click at [607, 215] on link "1" at bounding box center [599, 222] width 25 height 26
type input "2025-08-01"
type input "Aug 1, 2025 - Aug 22, 2025"
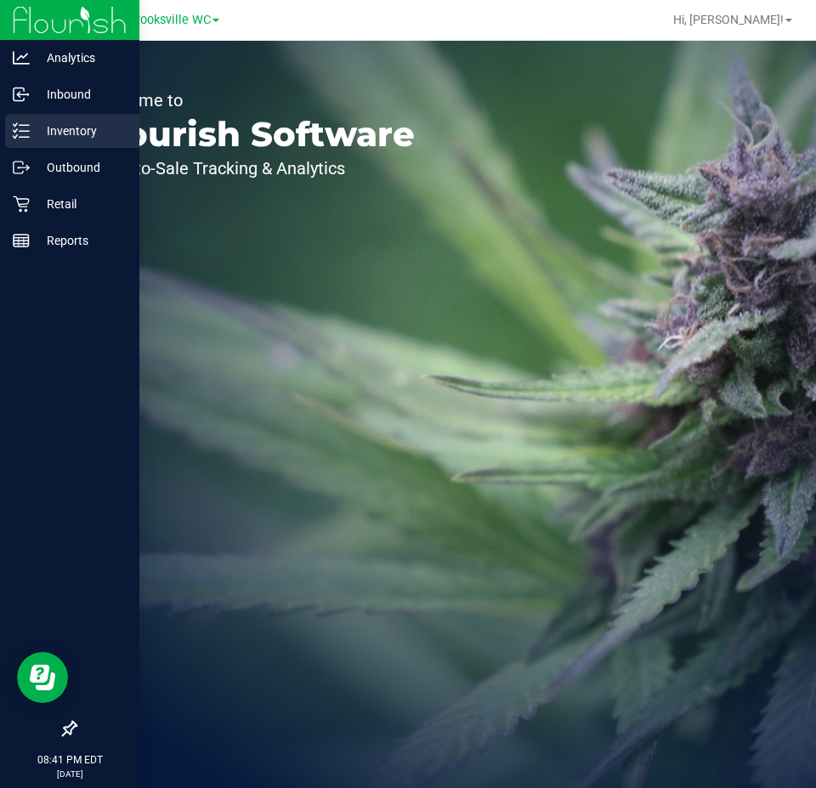
click at [76, 133] on p "Inventory" at bounding box center [81, 131] width 102 height 20
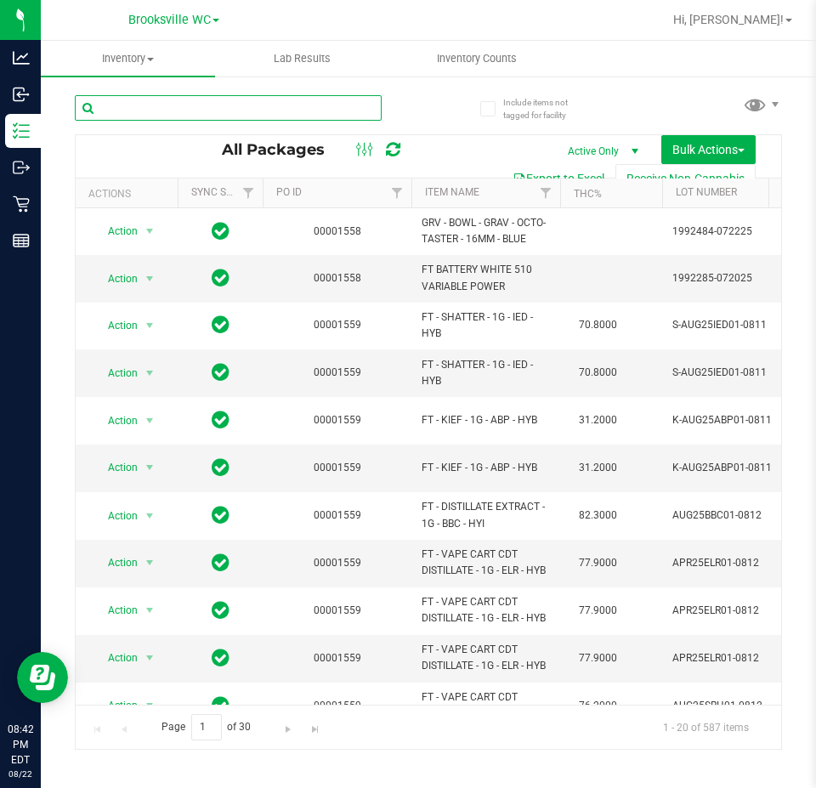
click at [314, 107] on input "text" at bounding box center [228, 107] width 307 height 25
click at [313, 107] on input "text" at bounding box center [228, 107] width 307 height 25
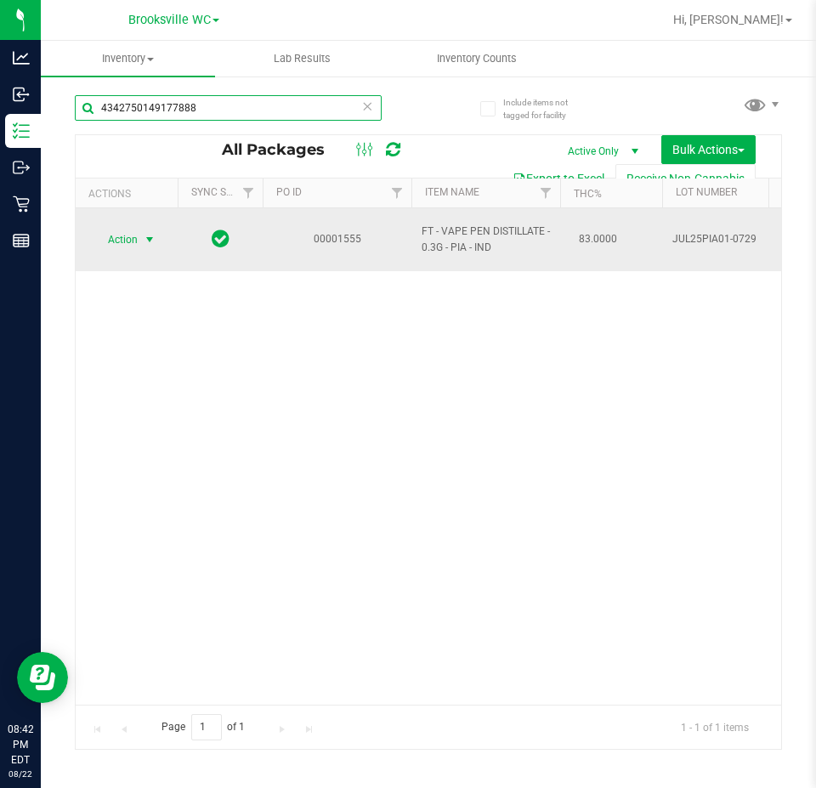
type input "4342750149177888"
click at [130, 228] on span "Action" at bounding box center [116, 240] width 46 height 24
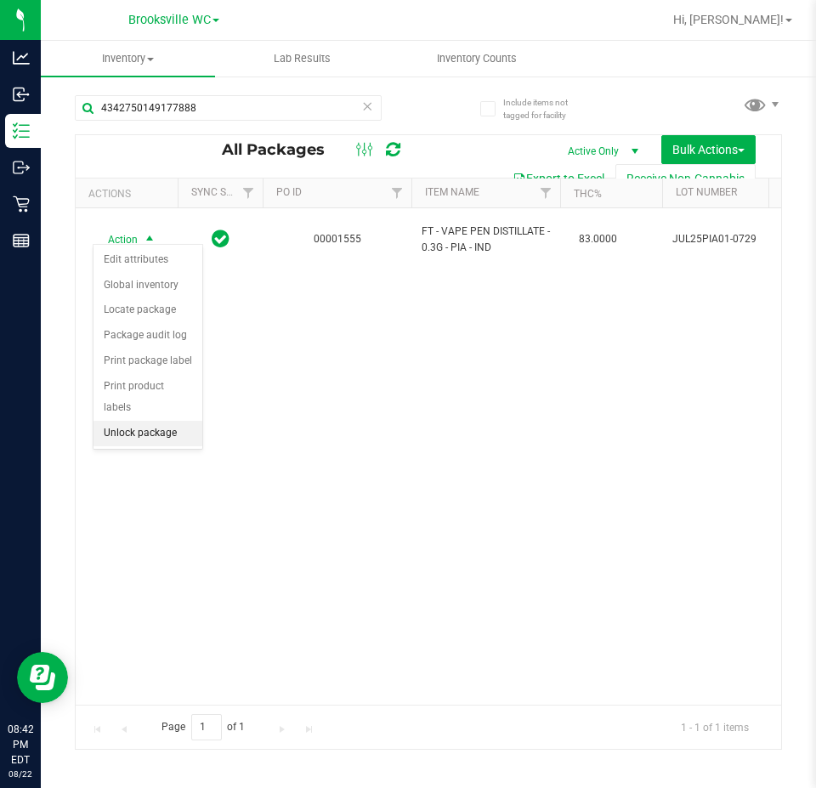
click at [118, 421] on li "Unlock package" at bounding box center [147, 433] width 109 height 25
